Goal: Navigation & Orientation: Find specific page/section

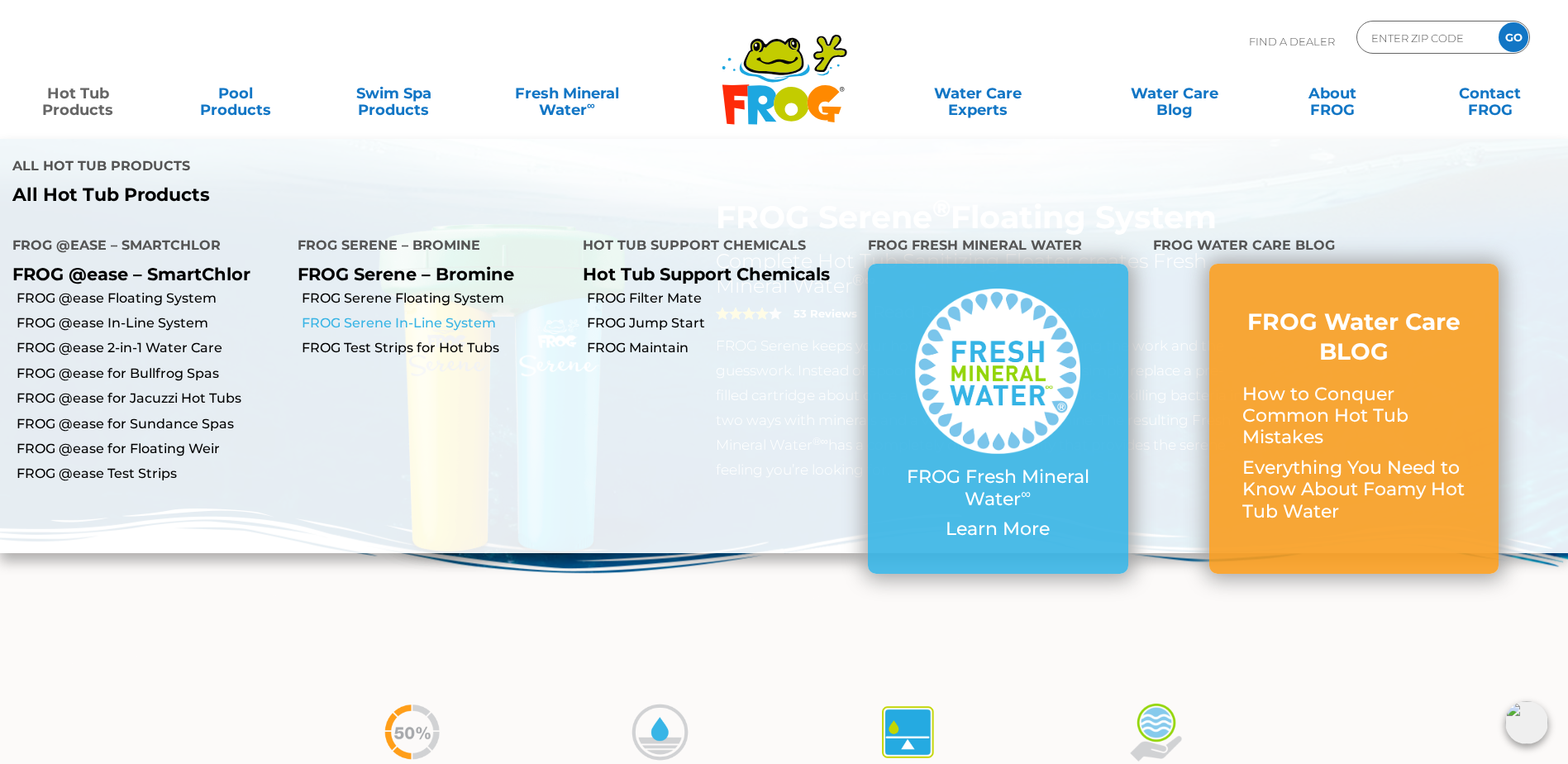
click at [381, 317] on link "FROG Serene In-Line System" at bounding box center [435, 323] width 269 height 18
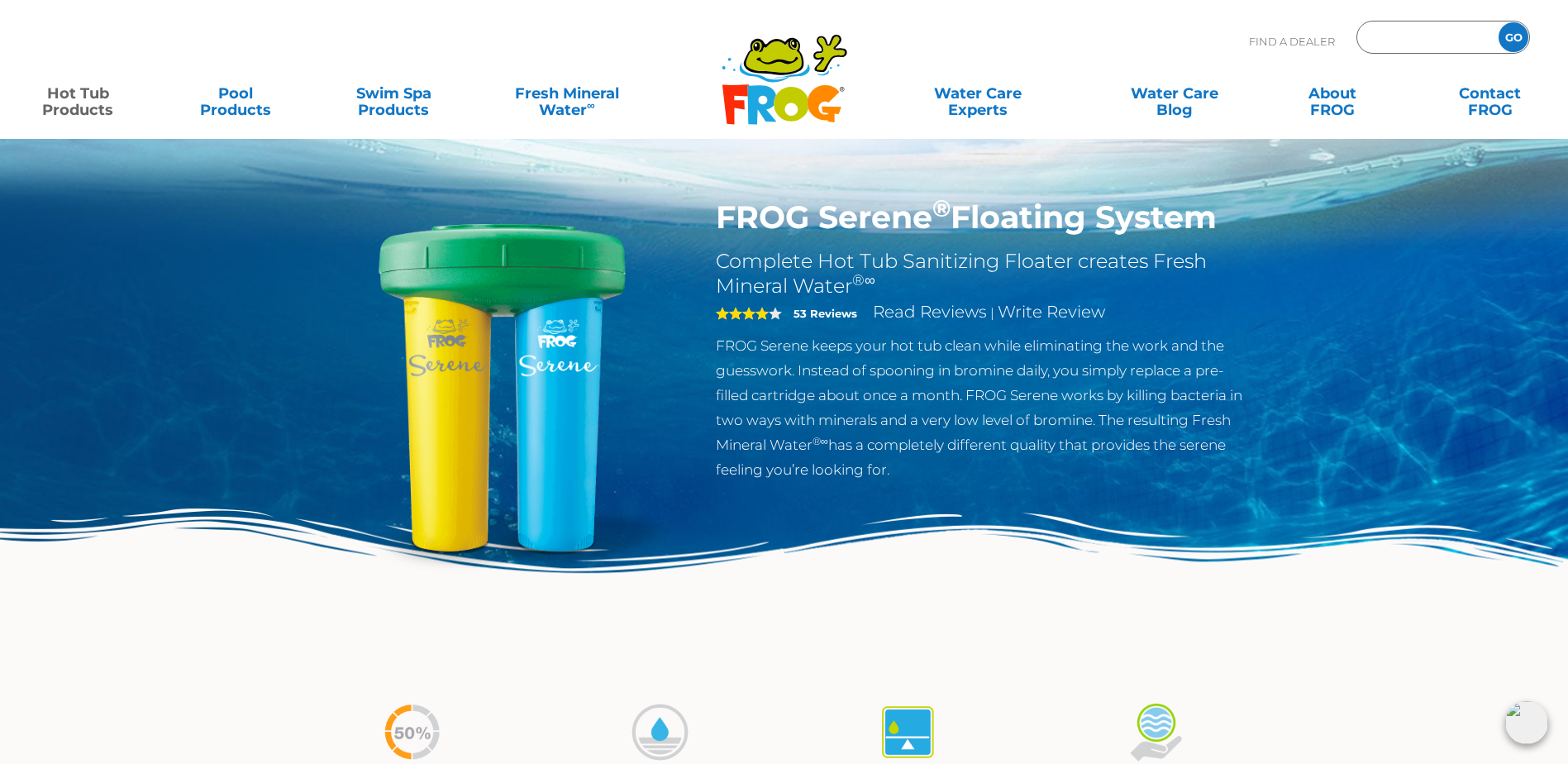
click at [1379, 41] on input "Zip Code Form" at bounding box center [1426, 37] width 112 height 24
type input "94509"
click at [1513, 32] on input "GO" at bounding box center [1513, 37] width 30 height 30
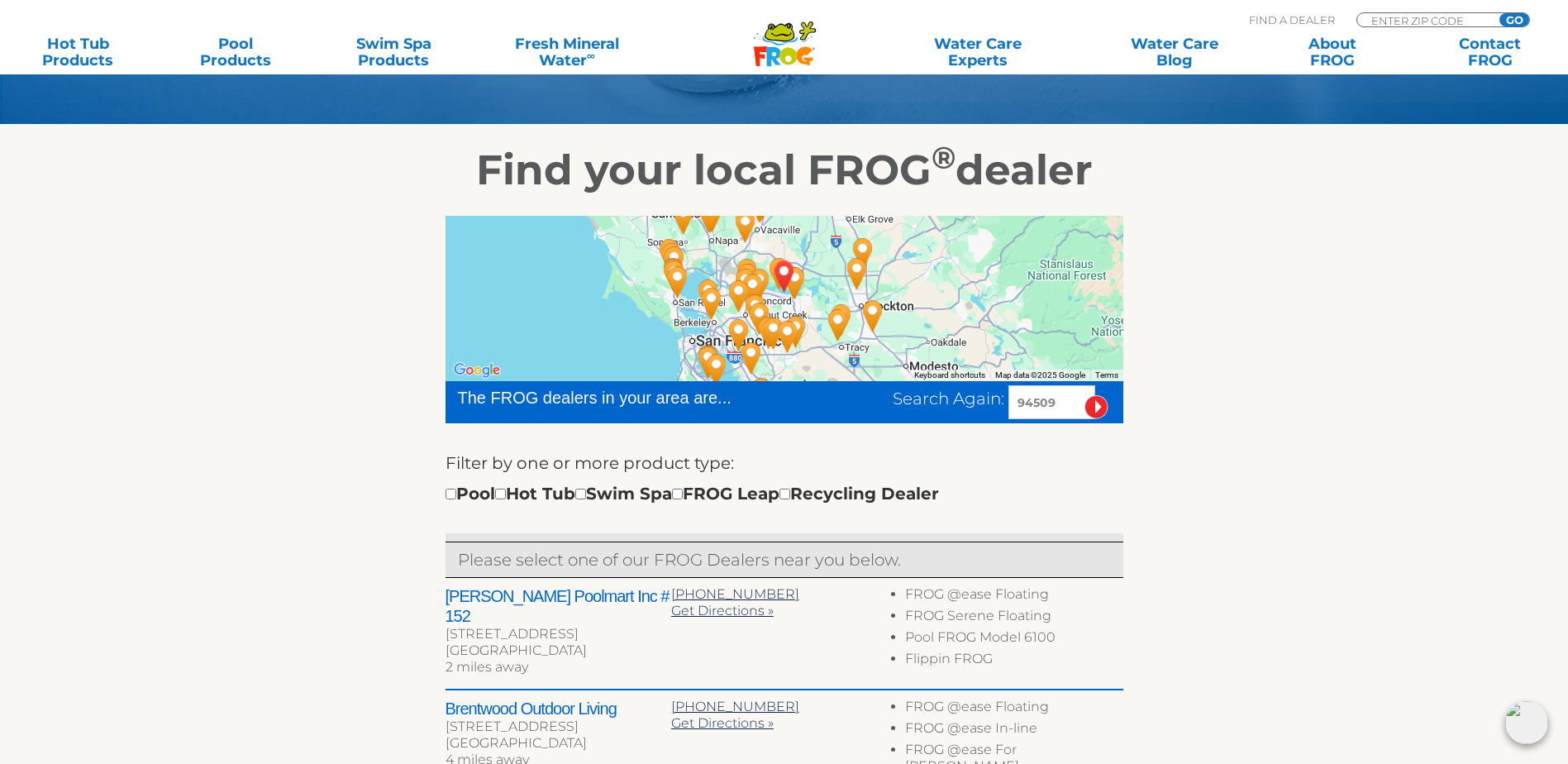
scroll to position [248, 0]
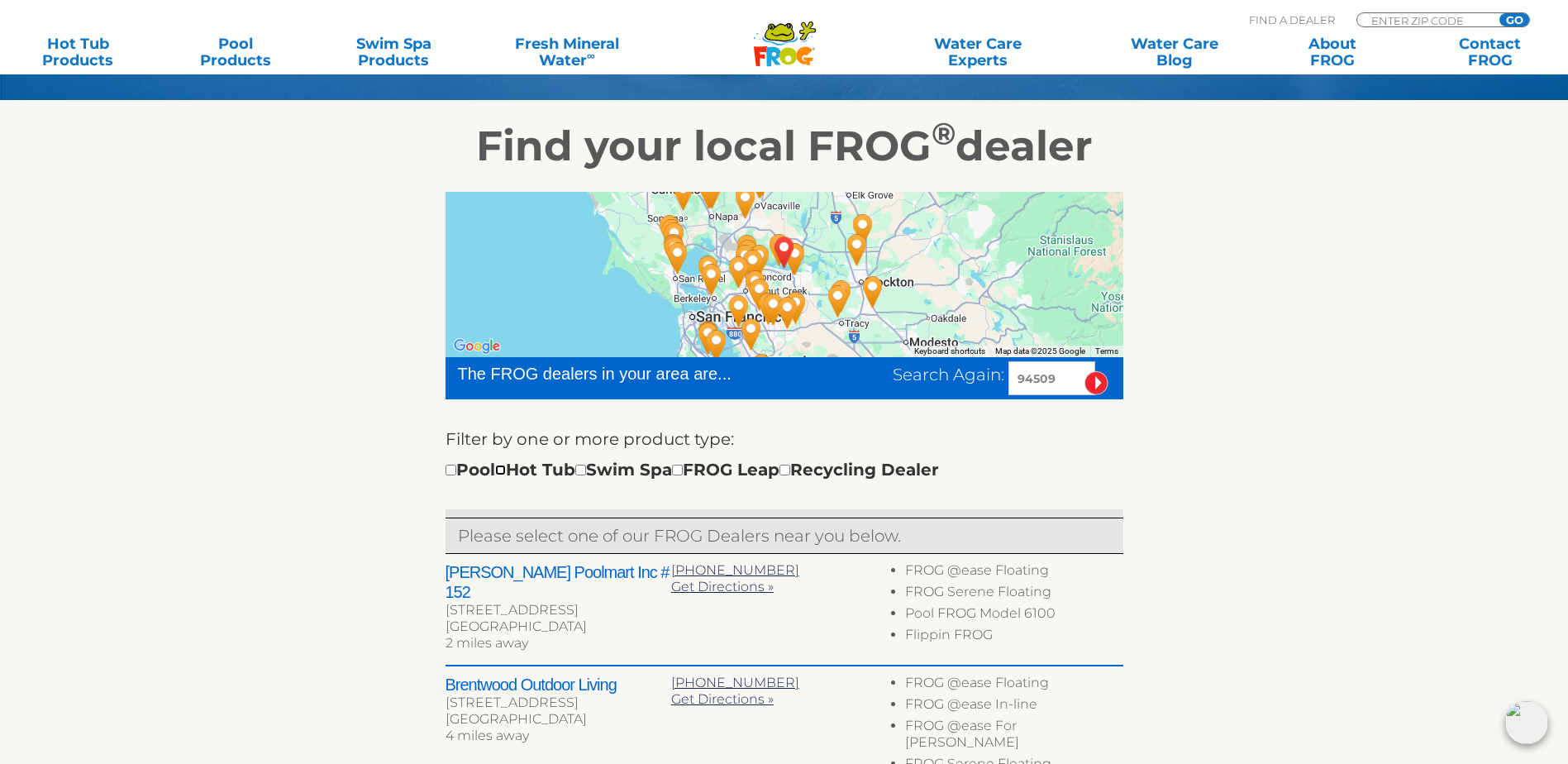
click at [506, 475] on input "checkbox" at bounding box center [501, 470] width 11 height 11
checkbox input "true"
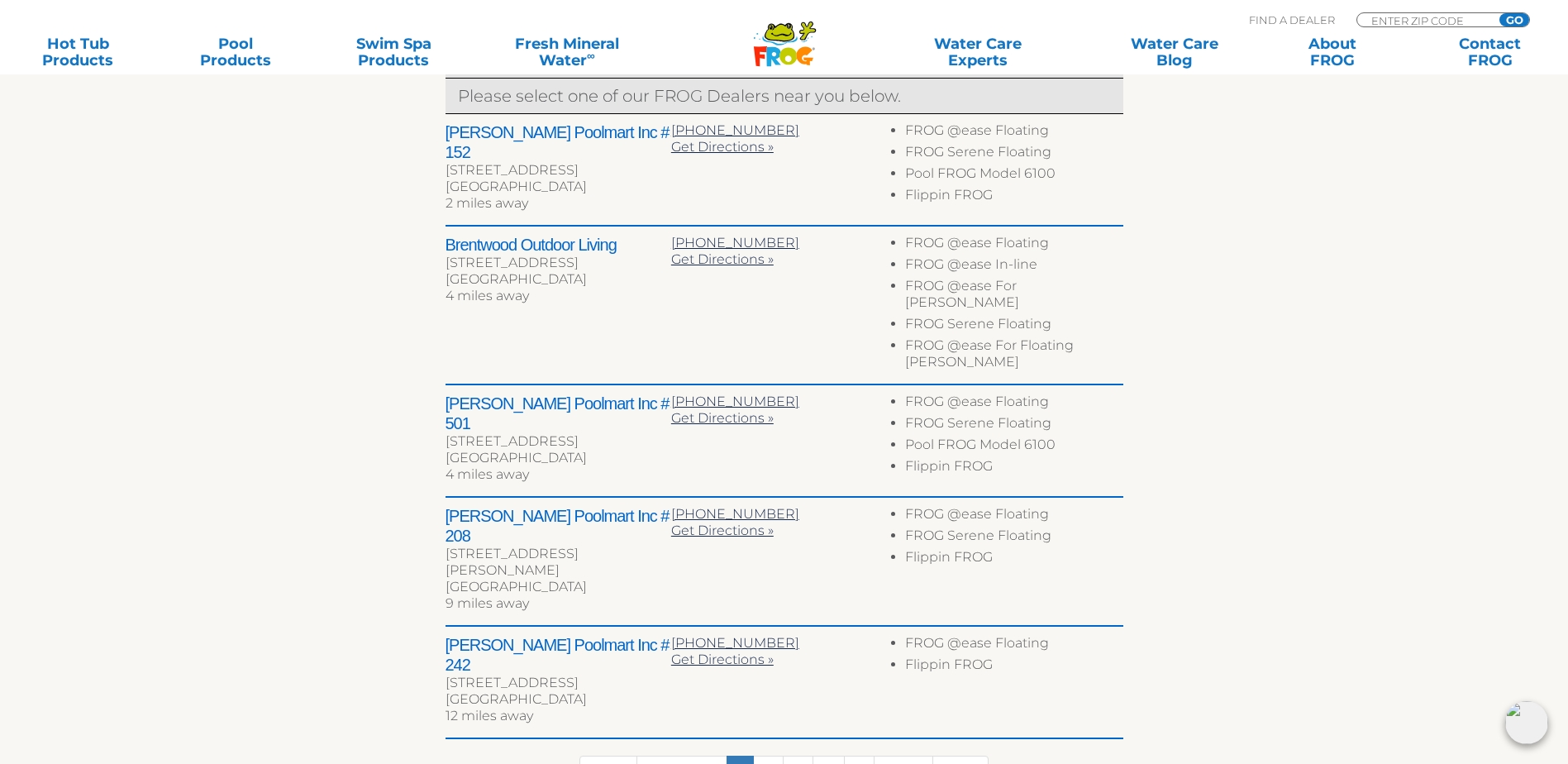
scroll to position [744, 0]
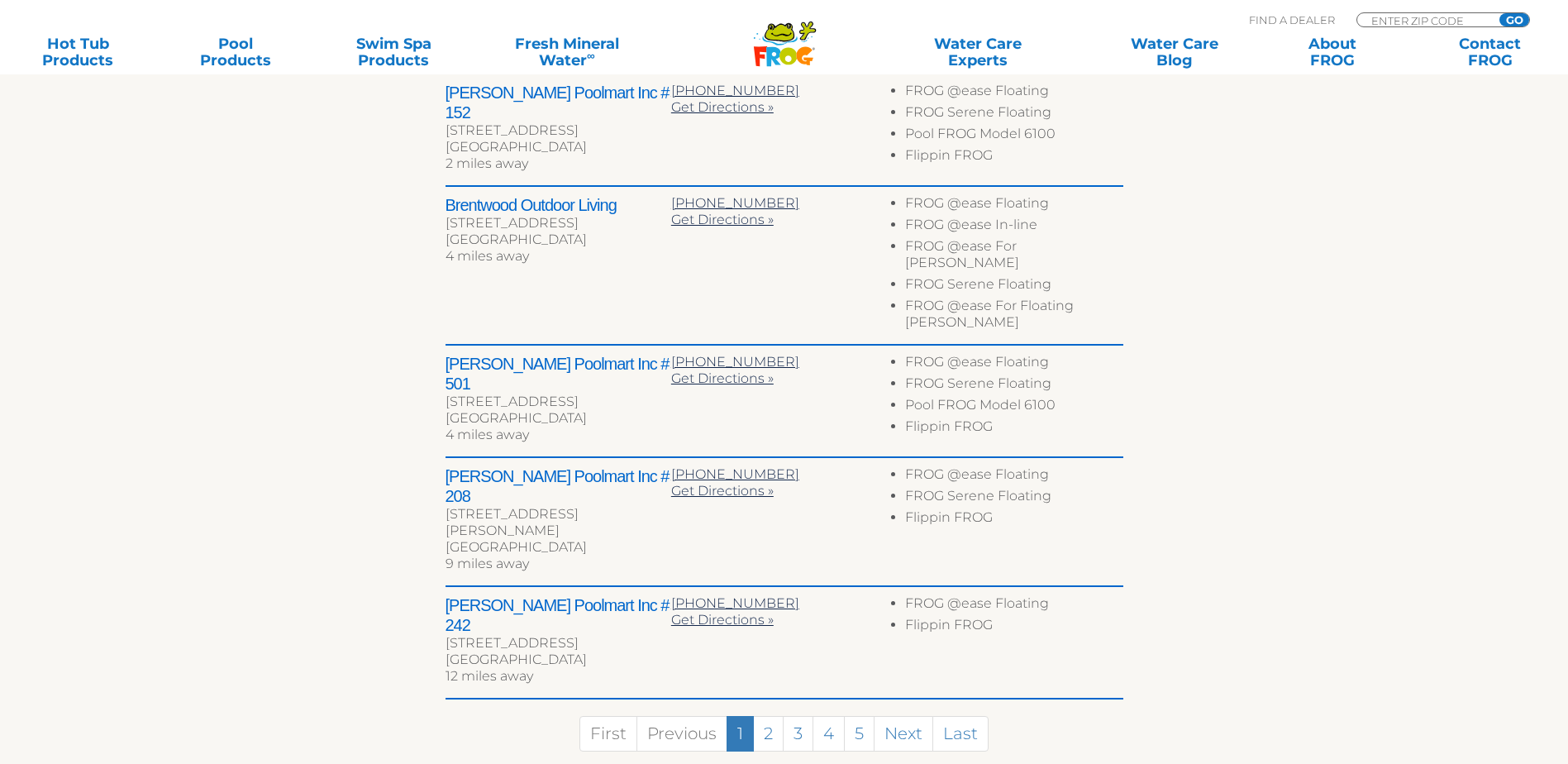
scroll to position [783, 0]
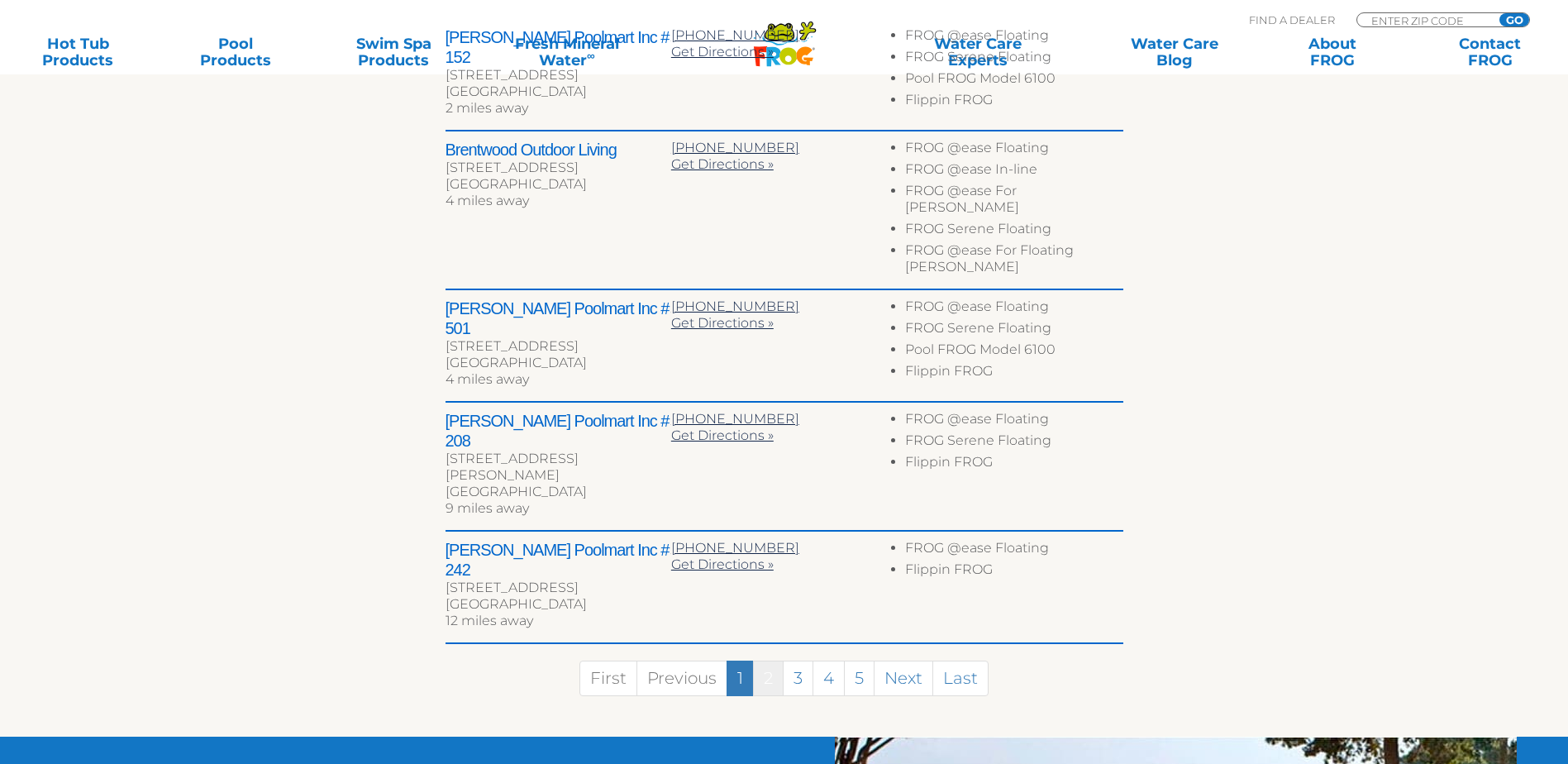
click at [767, 660] on link "2" at bounding box center [769, 677] width 31 height 36
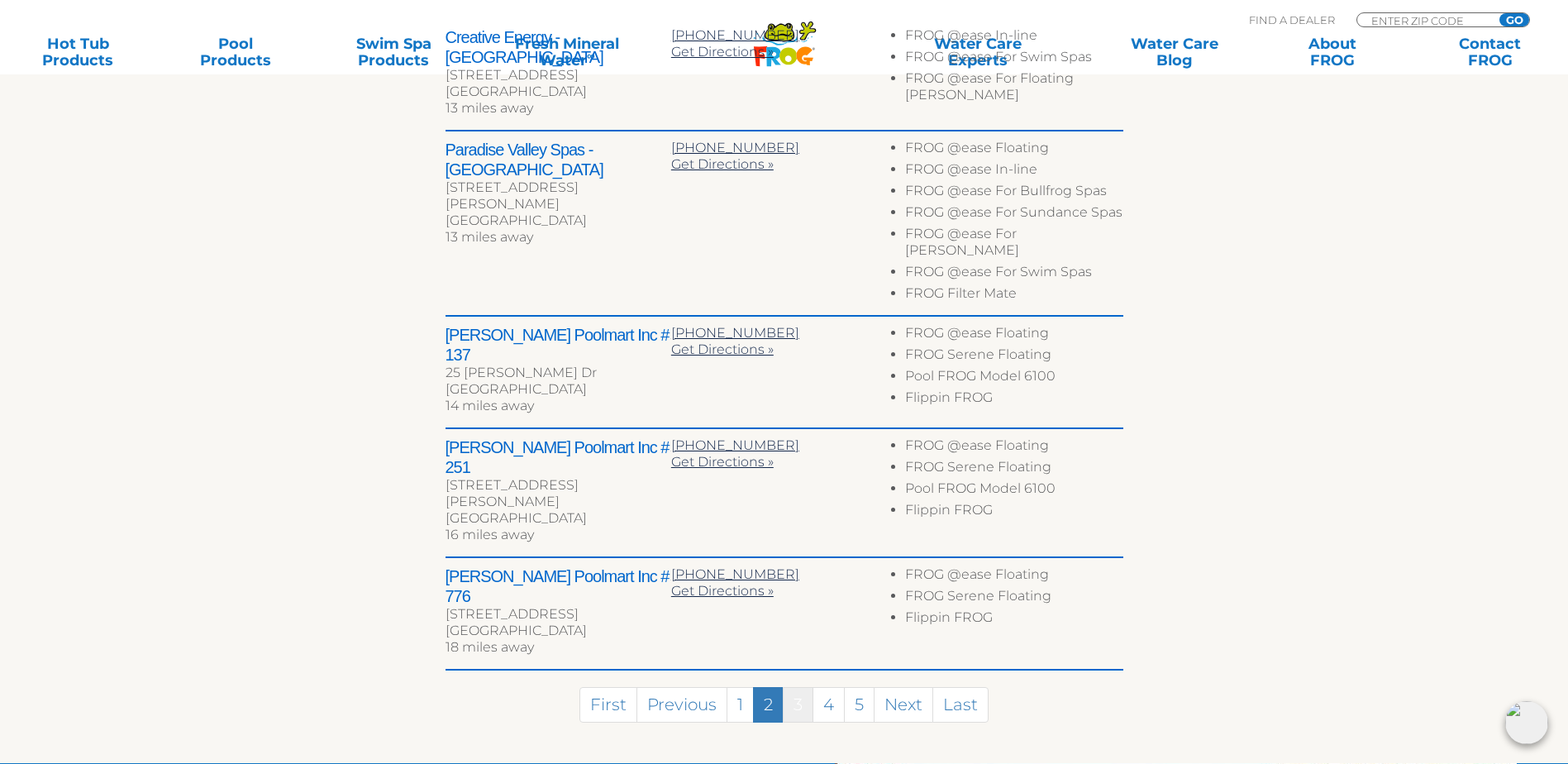
click at [798, 688] on link "3" at bounding box center [799, 705] width 31 height 36
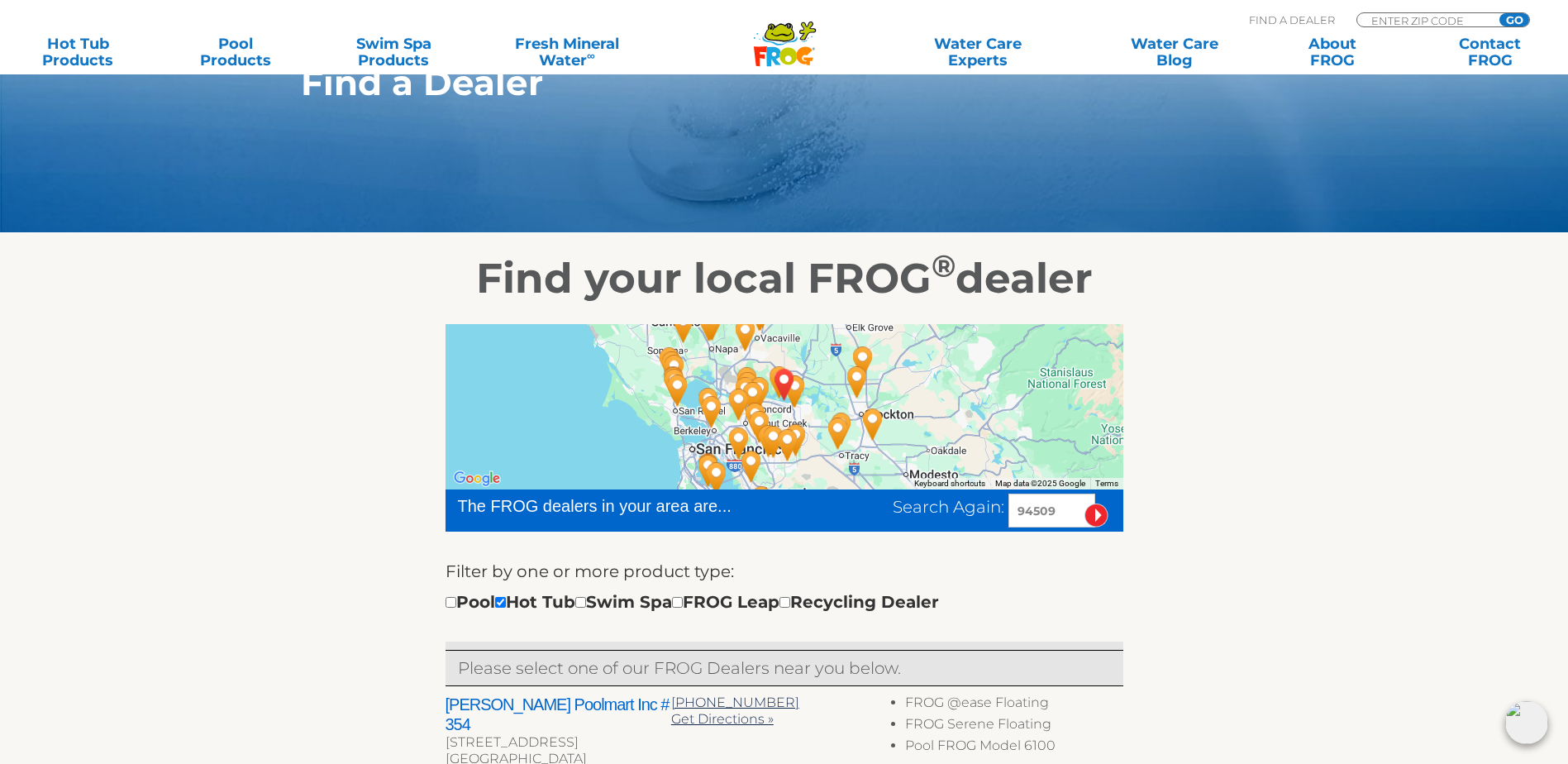
scroll to position [0, 0]
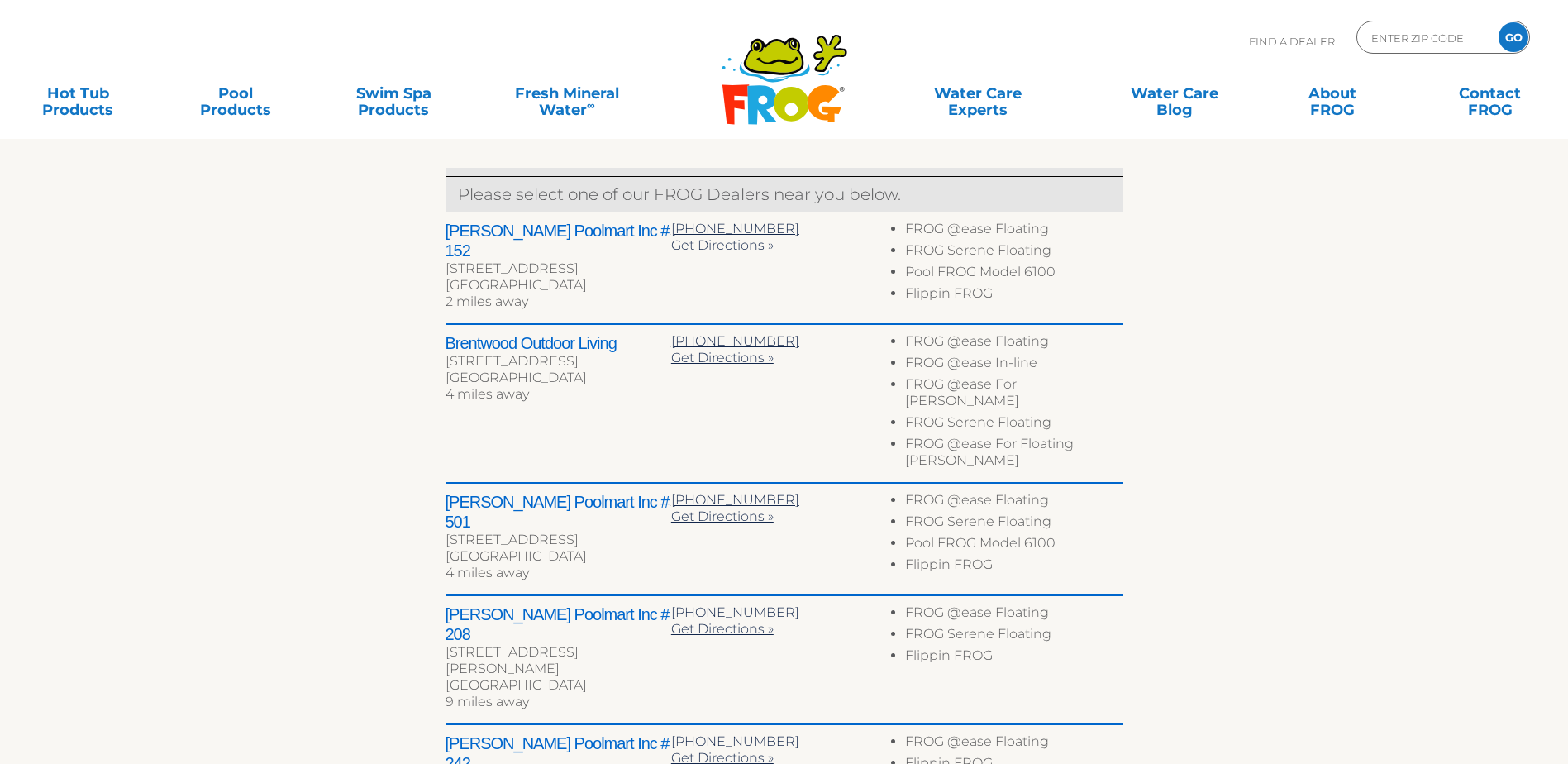
scroll to position [744, 0]
